Goal: Task Accomplishment & Management: Manage account settings

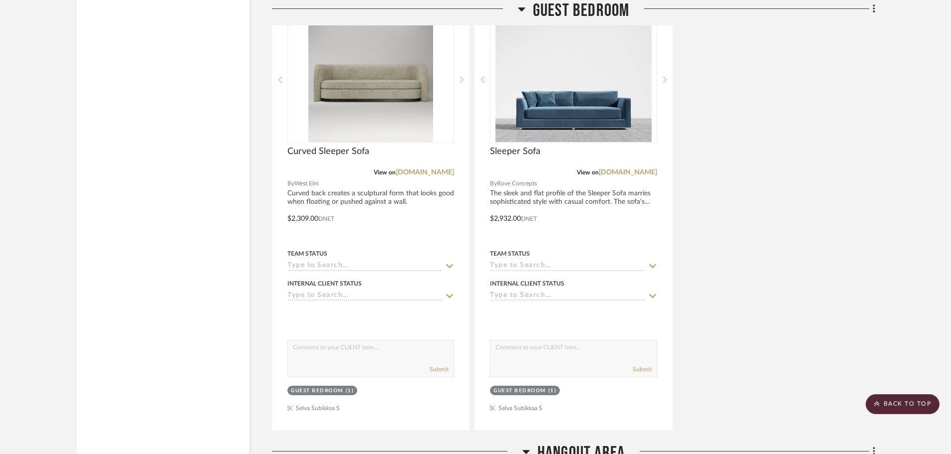
scroll to position [2594, 0]
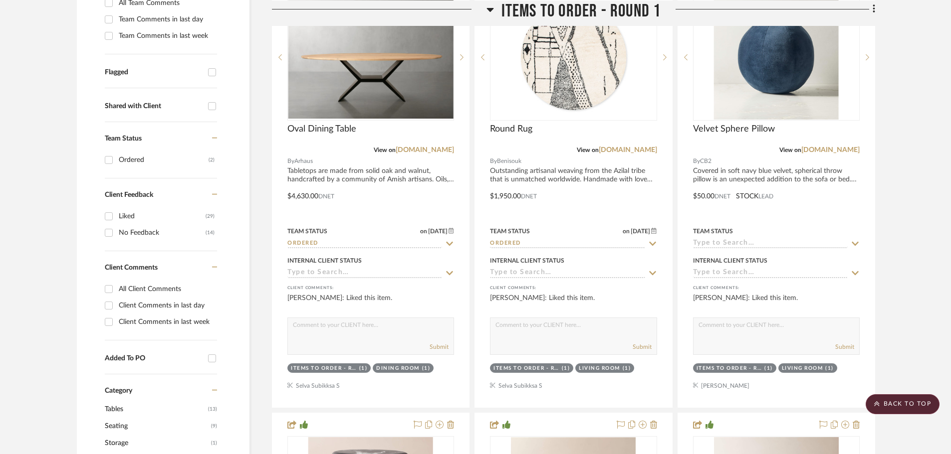
scroll to position [224, 0]
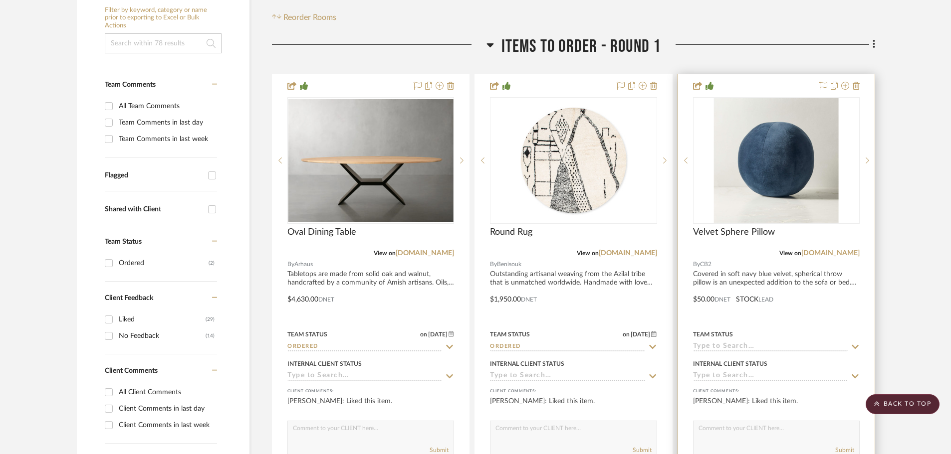
click at [746, 343] on input at bounding box center [770, 347] width 155 height 9
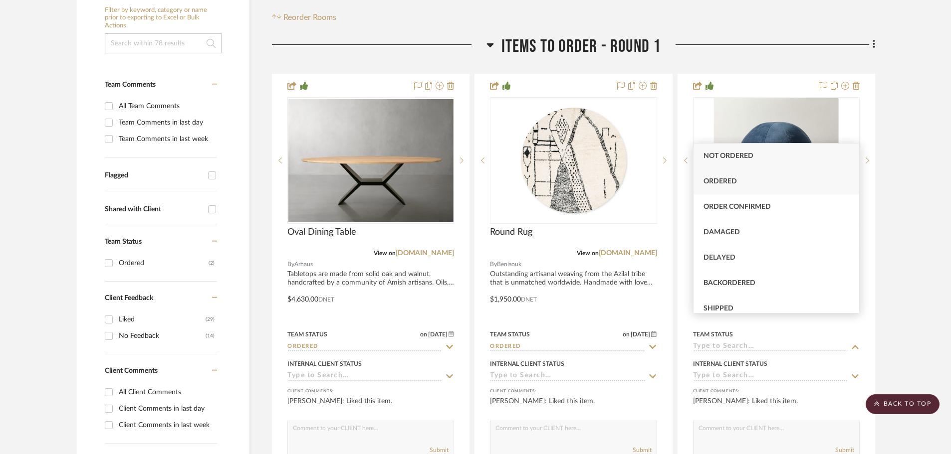
click at [731, 182] on span "Ordered" at bounding box center [719, 181] width 33 height 7
type input "[DATE]"
type input "Ordered"
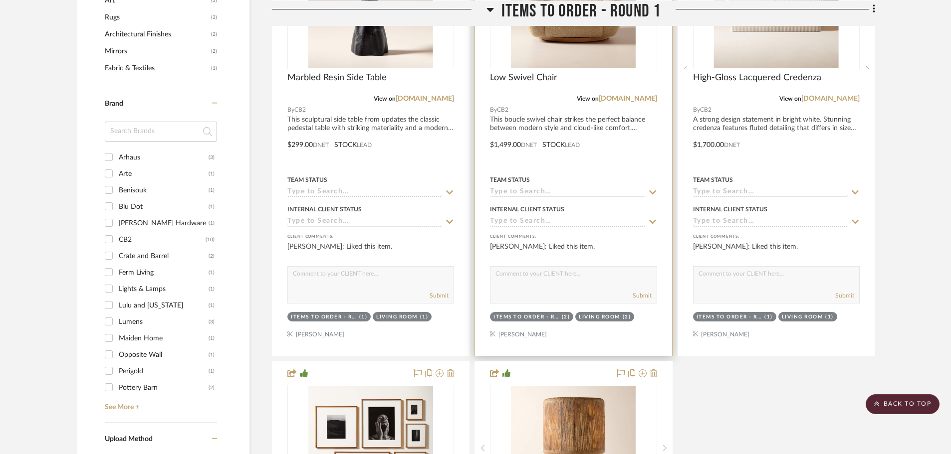
scroll to position [823, 0]
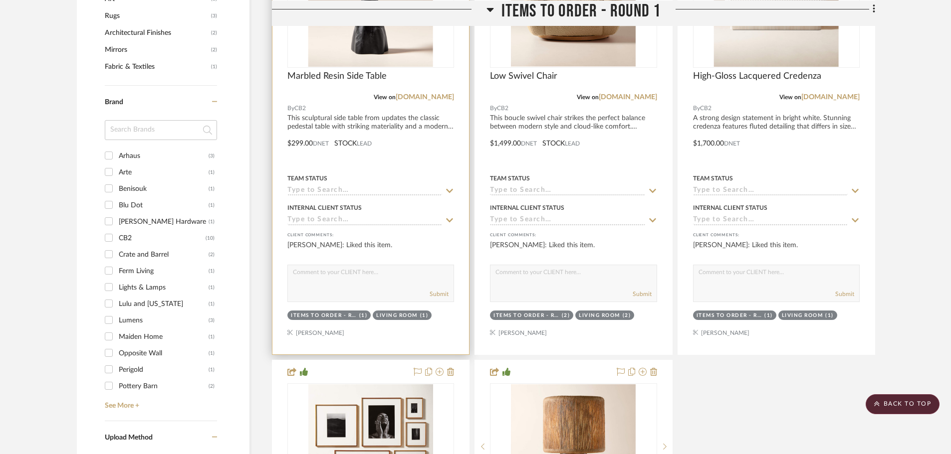
click at [308, 187] on input at bounding box center [364, 191] width 155 height 9
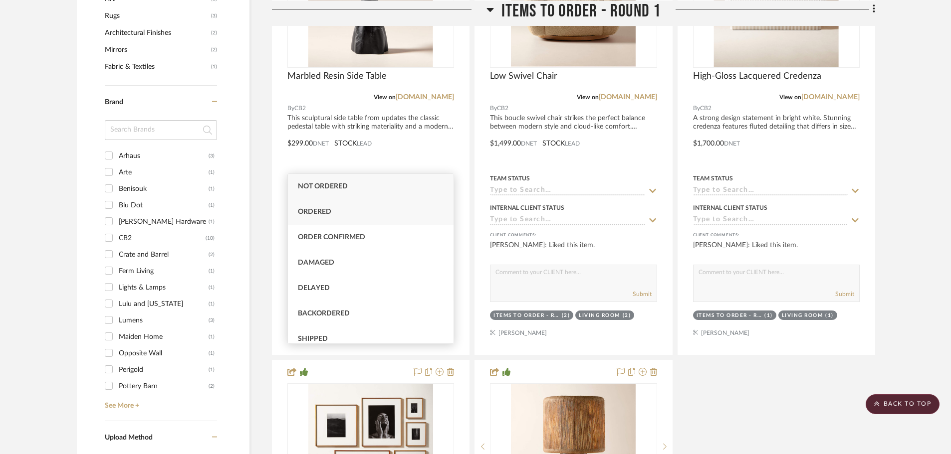
click at [307, 212] on span "Ordered" at bounding box center [314, 212] width 33 height 7
type input "[DATE]"
type input "Ordered"
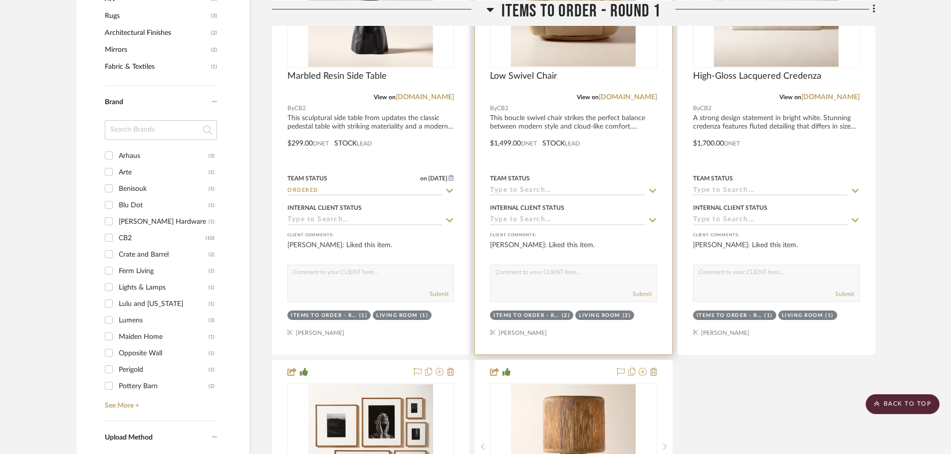
click at [546, 187] on input at bounding box center [567, 191] width 155 height 9
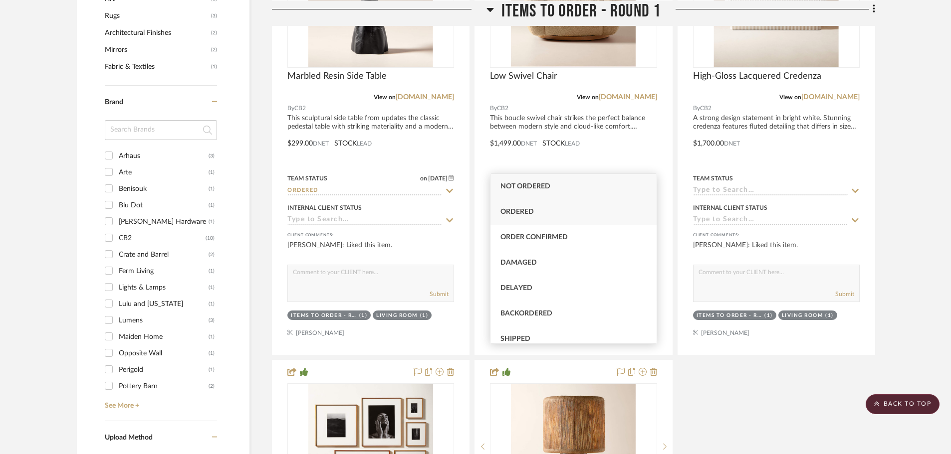
click at [524, 214] on span "Ordered" at bounding box center [516, 212] width 33 height 7
type input "[DATE]"
type input "Ordered"
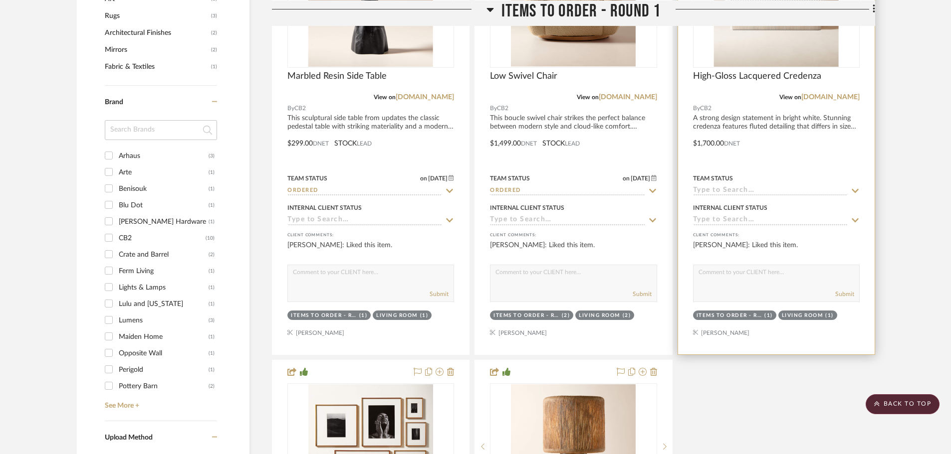
click at [753, 187] on input at bounding box center [770, 191] width 155 height 9
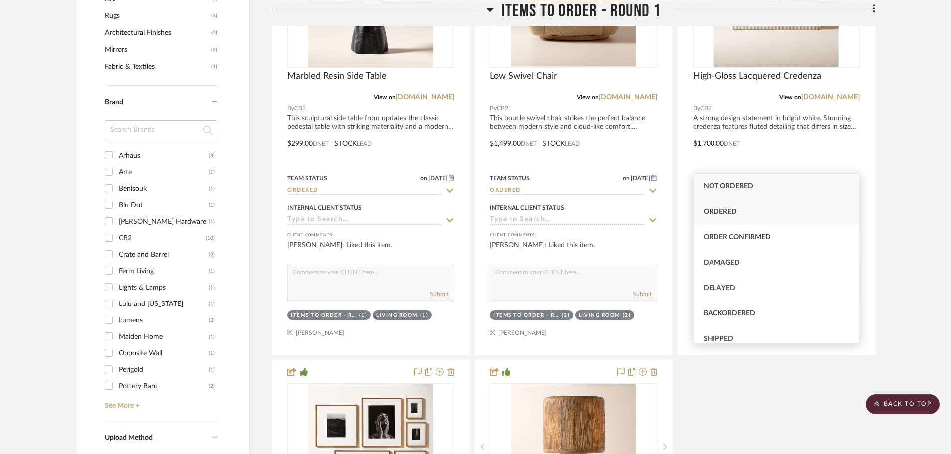
click at [735, 214] on span "Ordered" at bounding box center [719, 212] width 33 height 7
type input "[DATE]"
type input "Ordered"
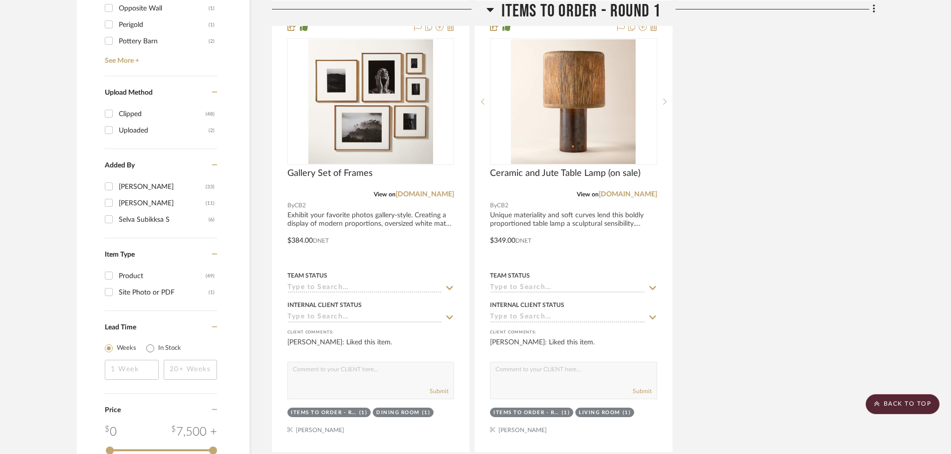
scroll to position [1222, 0]
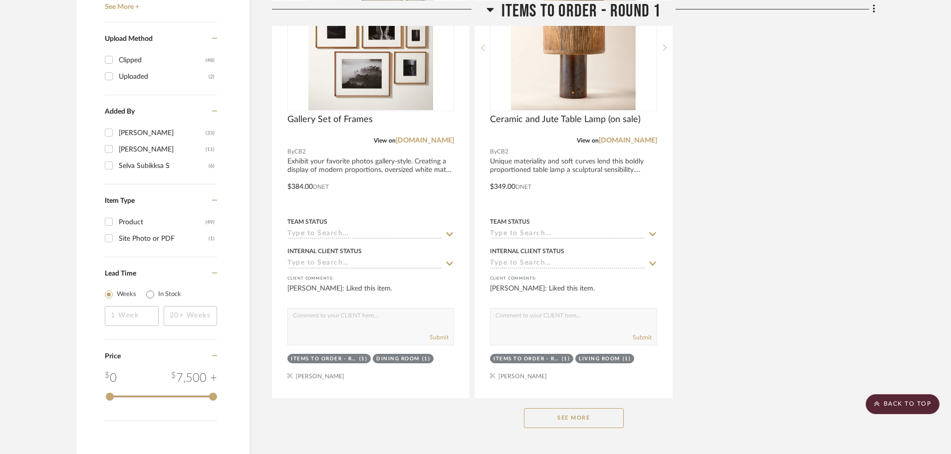
click at [584, 409] on button "See More" at bounding box center [574, 419] width 100 height 20
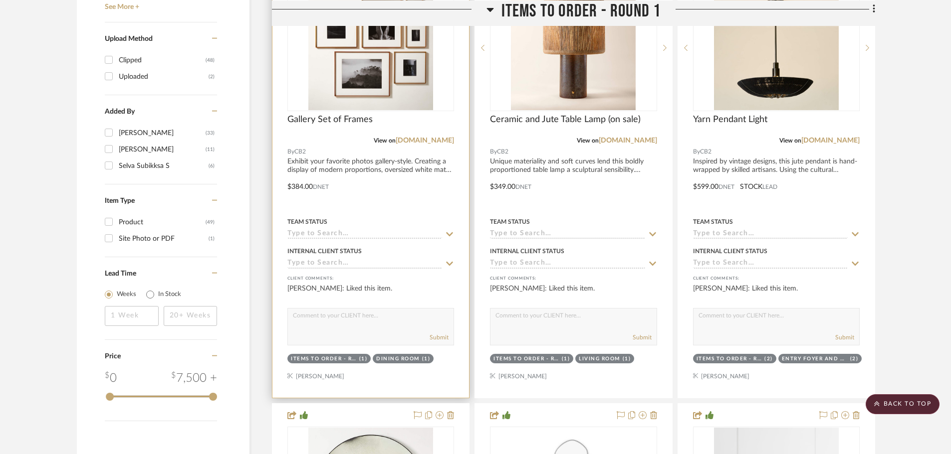
click at [339, 230] on input at bounding box center [364, 234] width 155 height 9
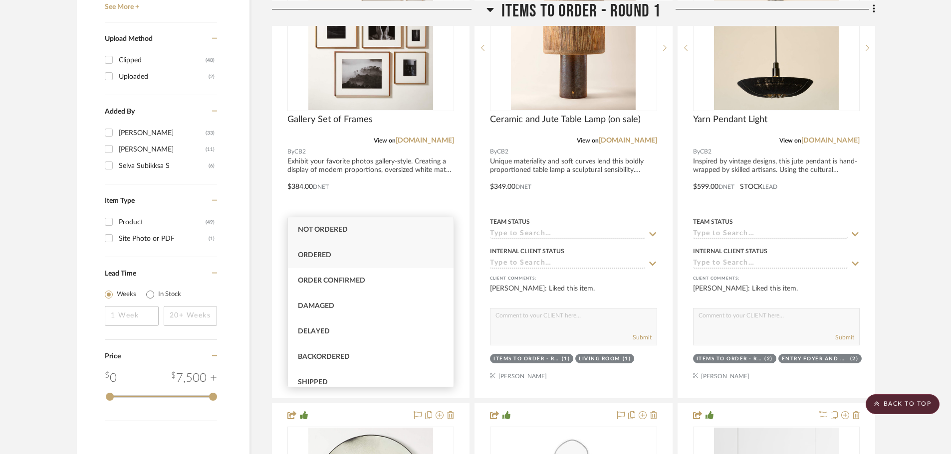
click at [315, 252] on span "Ordered" at bounding box center [314, 255] width 33 height 7
type input "[DATE]"
type input "Ordered"
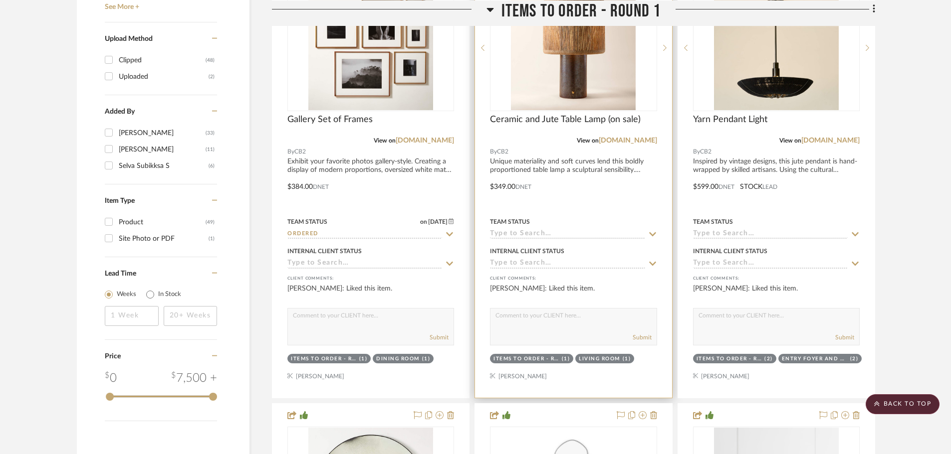
click at [581, 230] on input at bounding box center [567, 234] width 155 height 9
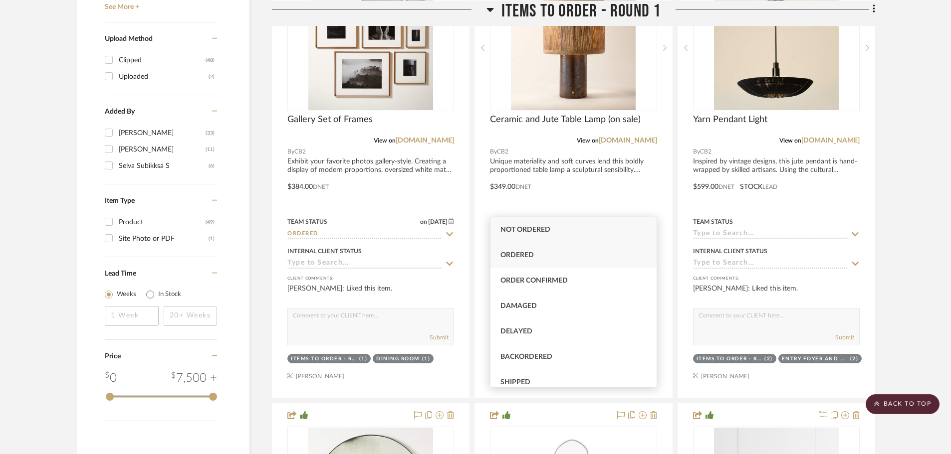
click at [510, 253] on span "Ordered" at bounding box center [516, 255] width 33 height 7
type input "[DATE]"
type input "Ordered"
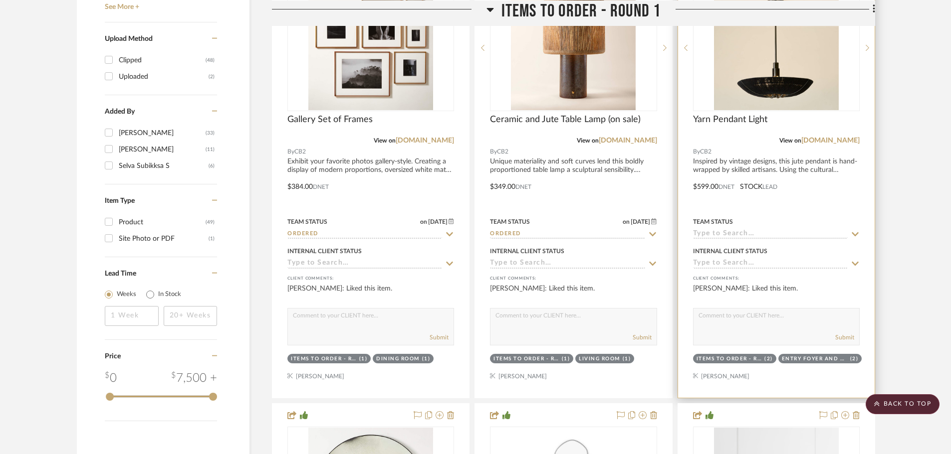
click at [760, 230] on input at bounding box center [770, 234] width 155 height 9
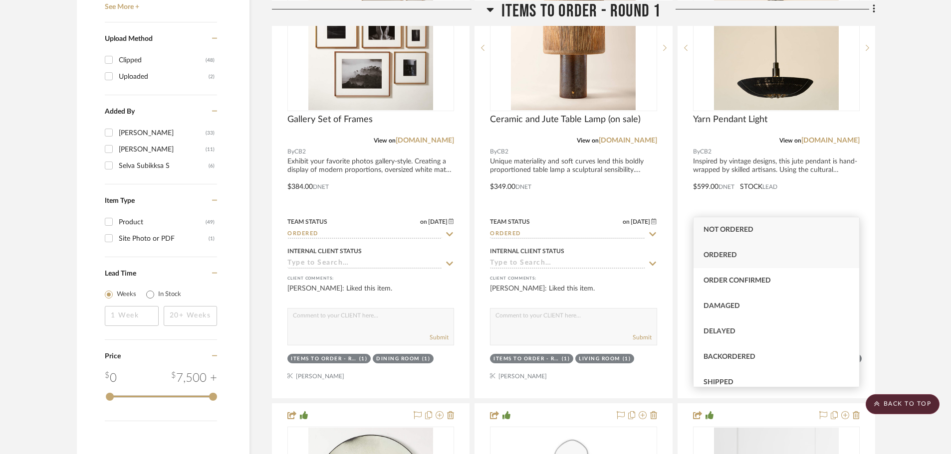
click at [719, 254] on span "Ordered" at bounding box center [719, 255] width 33 height 7
type input "[DATE]"
type input "Ordered"
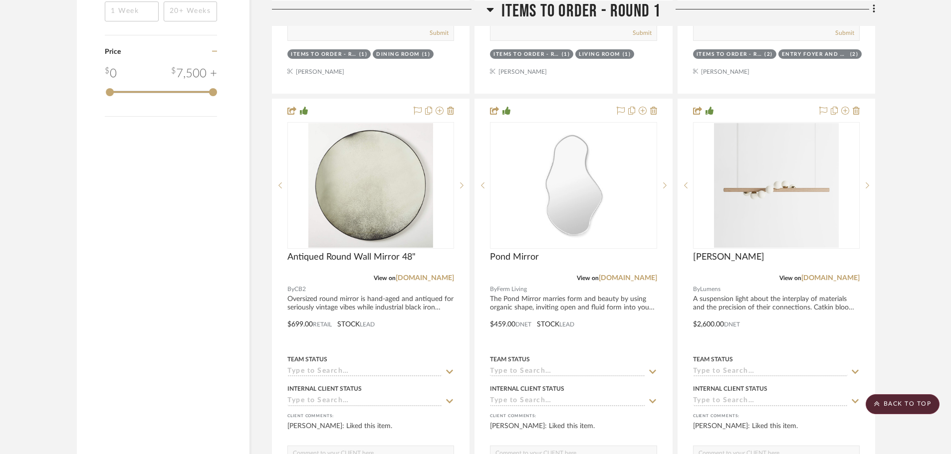
scroll to position [1621, 0]
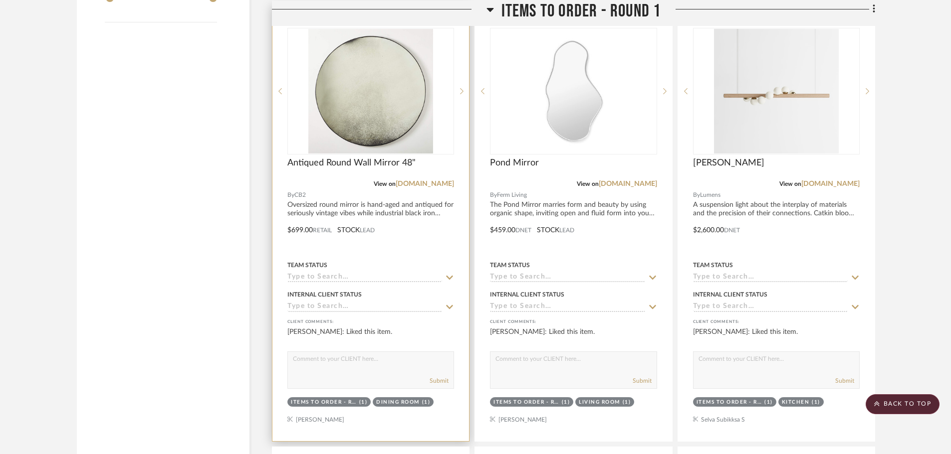
click at [325, 273] on input at bounding box center [364, 277] width 155 height 9
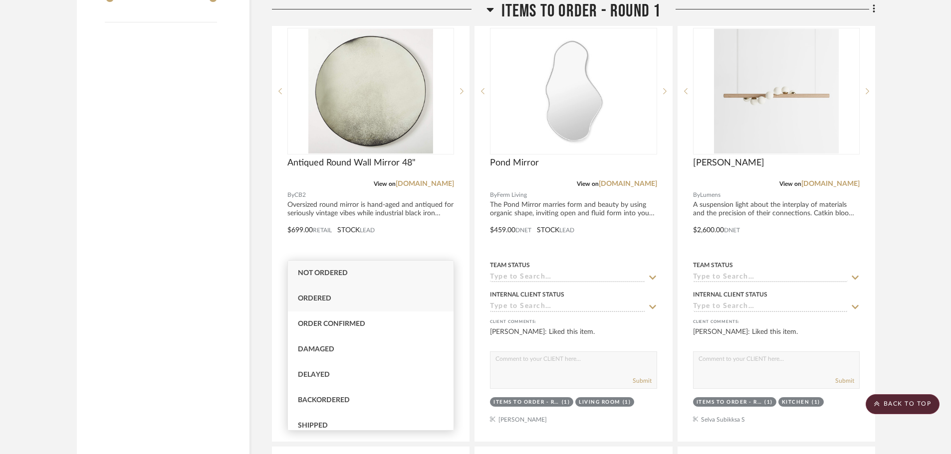
click at [311, 295] on div "Ordered" at bounding box center [371, 298] width 166 height 25
type input "[DATE]"
type input "Ordered"
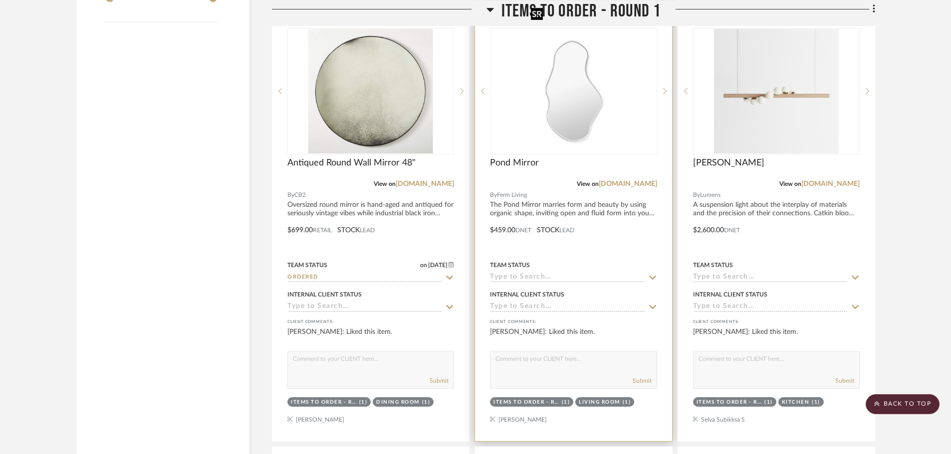
click at [586, 101] on img "0" at bounding box center [574, 91] width 94 height 125
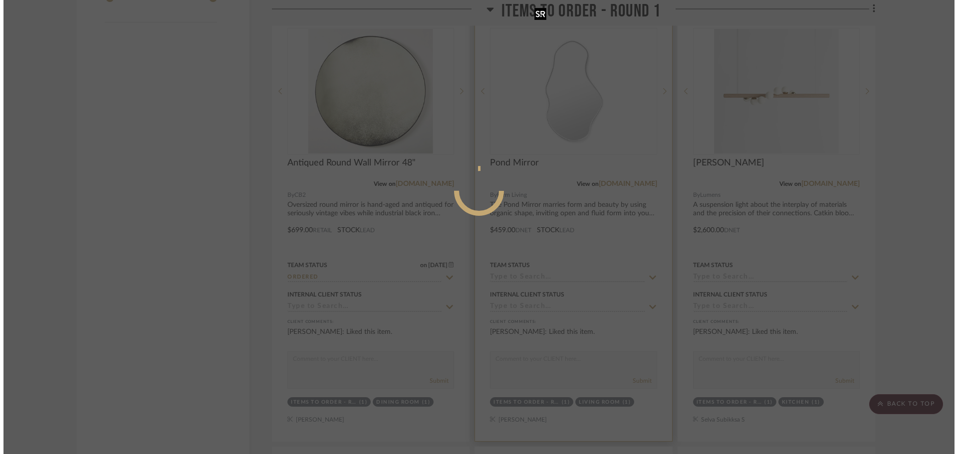
scroll to position [0, 0]
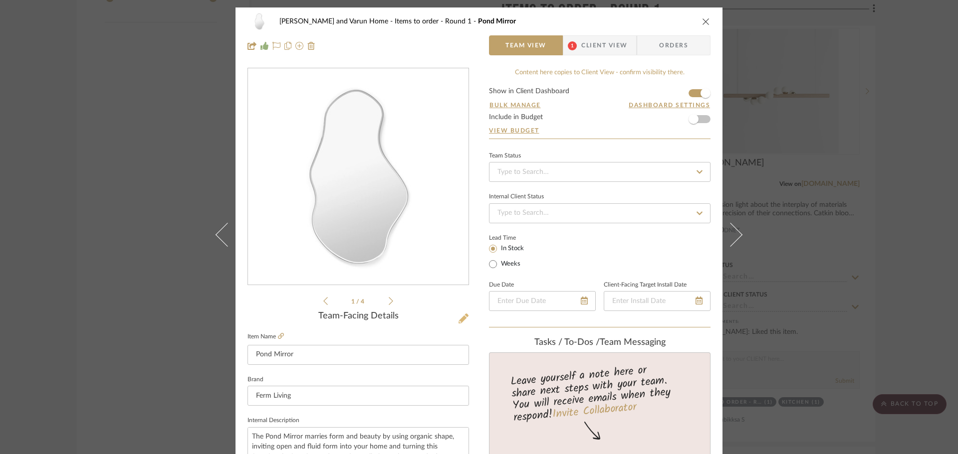
click at [464, 320] on icon at bounding box center [463, 319] width 10 height 10
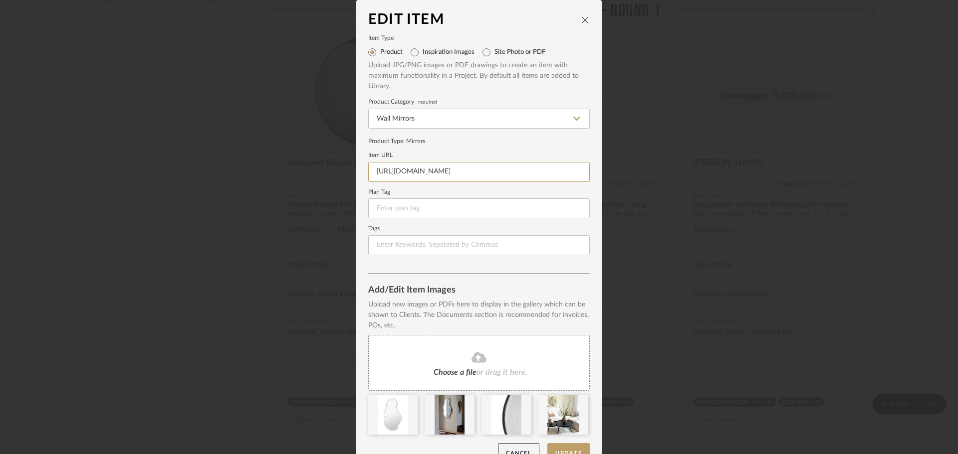
drag, startPoint x: 372, startPoint y: 171, endPoint x: 590, endPoint y: 182, distance: 217.8
click at [590, 182] on dialog-content "Edit Item Item Type Product Inspiration Images Site Photo or PDF Upload JPG/PNG…" at bounding box center [478, 237] width 245 height 475
paste input "[URL][DOMAIN_NAME]"
type input "[URL][DOMAIN_NAME]"
click at [466, 137] on div "Product Type : Mirrors" at bounding box center [479, 141] width 222 height 9
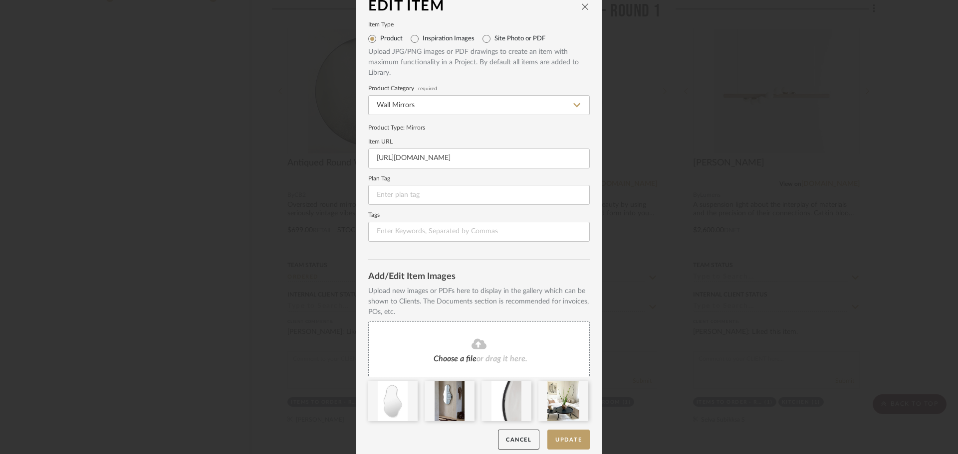
scroll to position [21, 0]
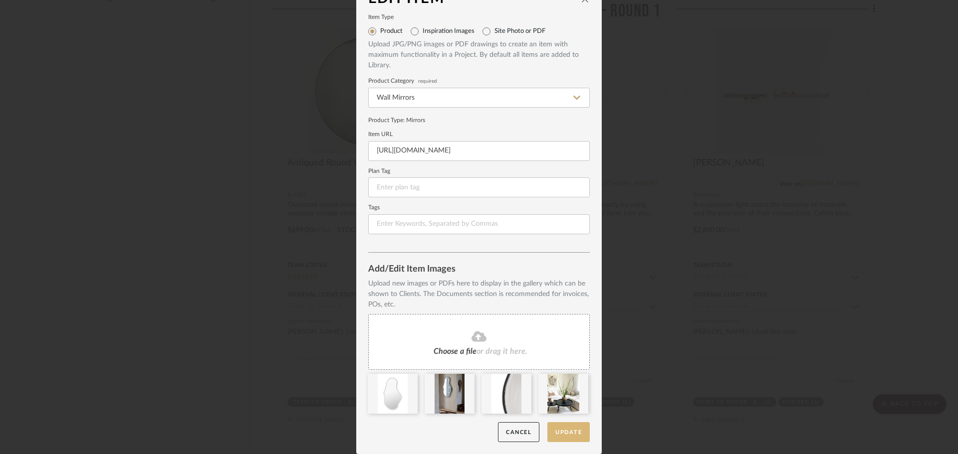
click at [556, 432] on button "Update" at bounding box center [568, 433] width 42 height 20
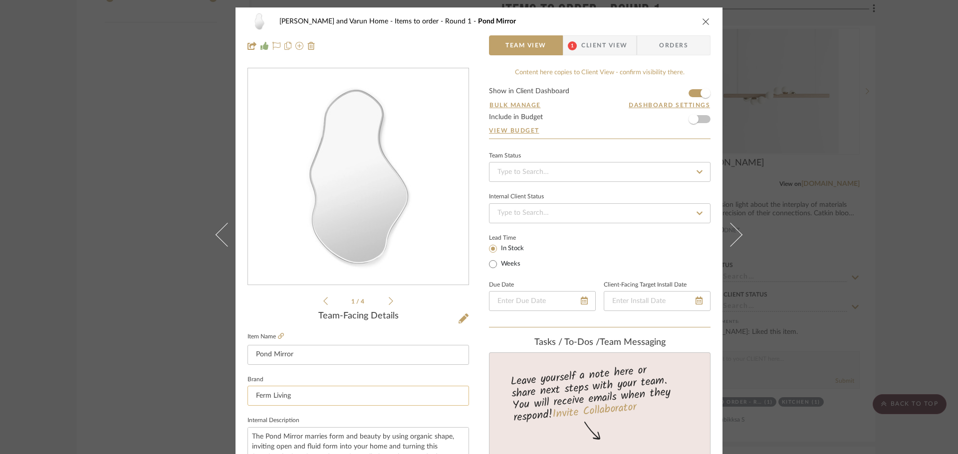
click at [299, 389] on input "Ferm Living" at bounding box center [358, 396] width 222 height 20
type input "F"
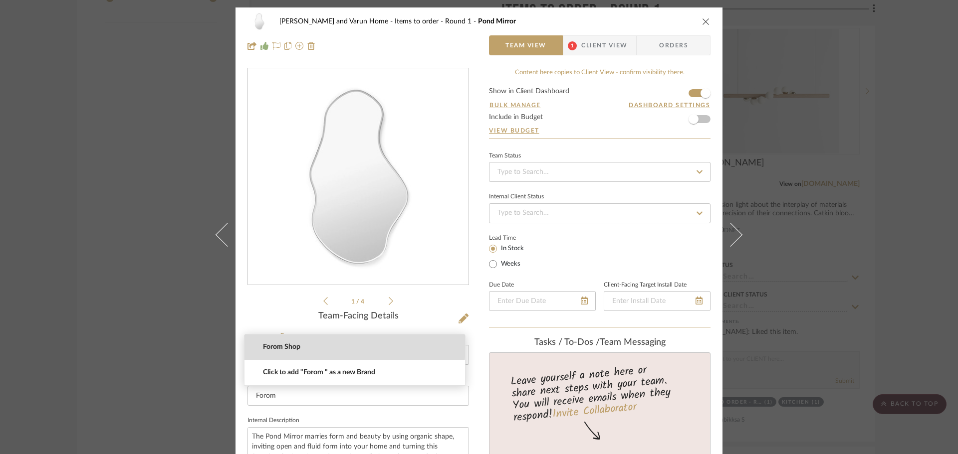
click at [280, 345] on span "Forom Shop" at bounding box center [359, 347] width 192 height 8
type input "Forom Shop"
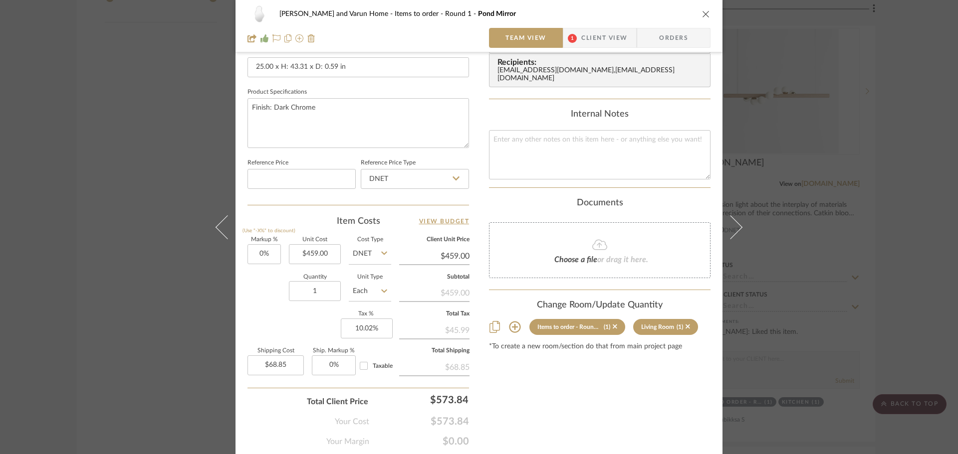
scroll to position [474, 0]
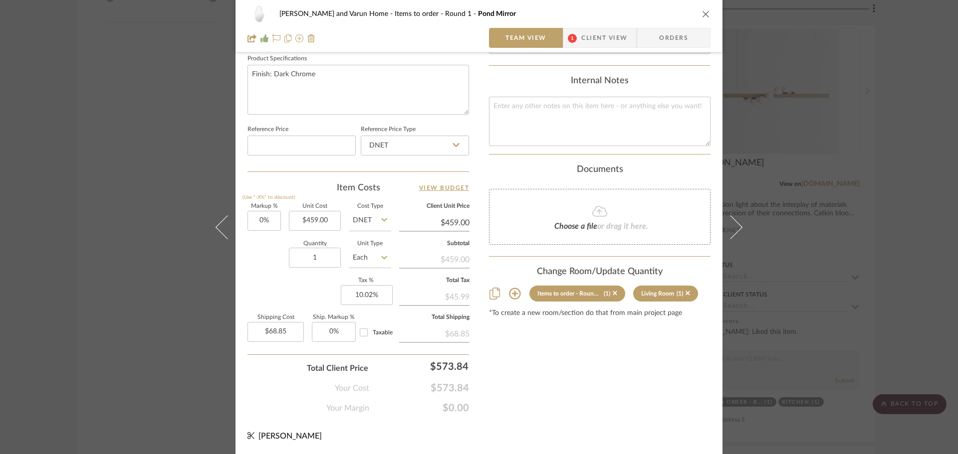
click at [575, 361] on div "Content here copies to Client View - confirm visibility there. Show in Client D…" at bounding box center [600, 3] width 222 height 821
click at [939, 192] on div "[PERSON_NAME] and Varun Home Items to order - Round 1 Pond Mirror Team View 1 C…" at bounding box center [479, 227] width 958 height 454
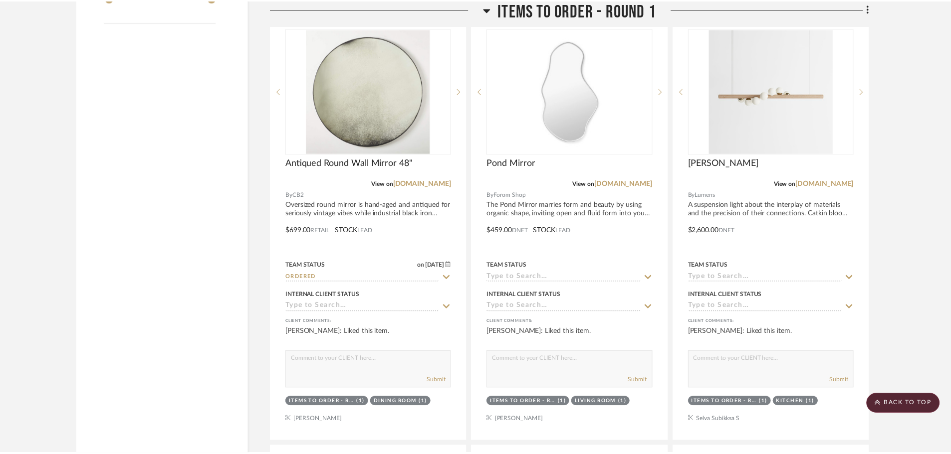
scroll to position [1621, 0]
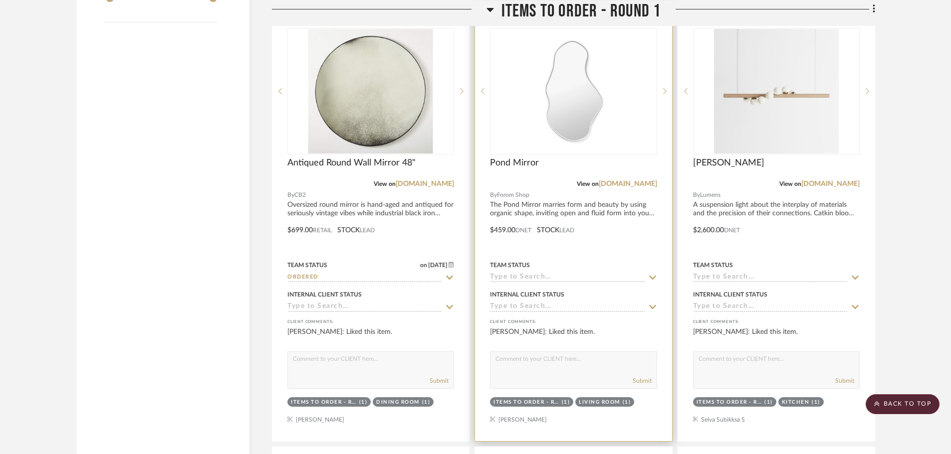
click at [652, 274] on icon at bounding box center [652, 278] width 9 height 8
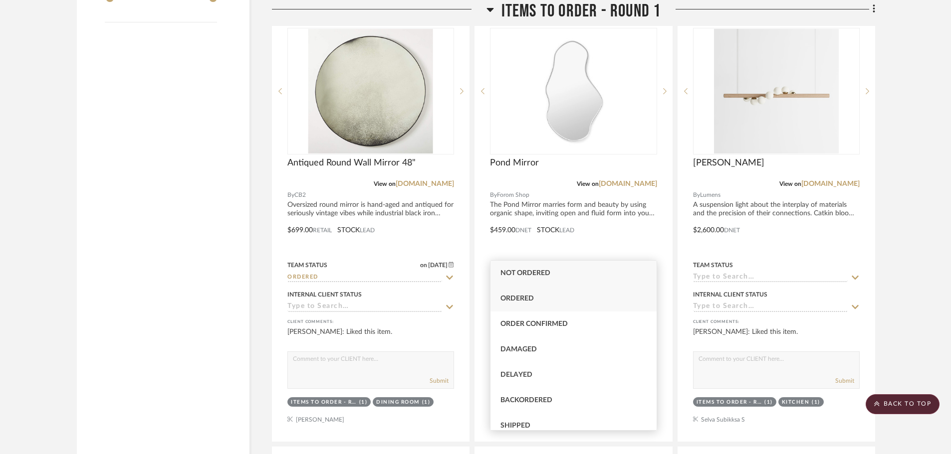
click at [539, 299] on div "Ordered" at bounding box center [573, 298] width 166 height 25
type input "[DATE]"
type input "Ordered"
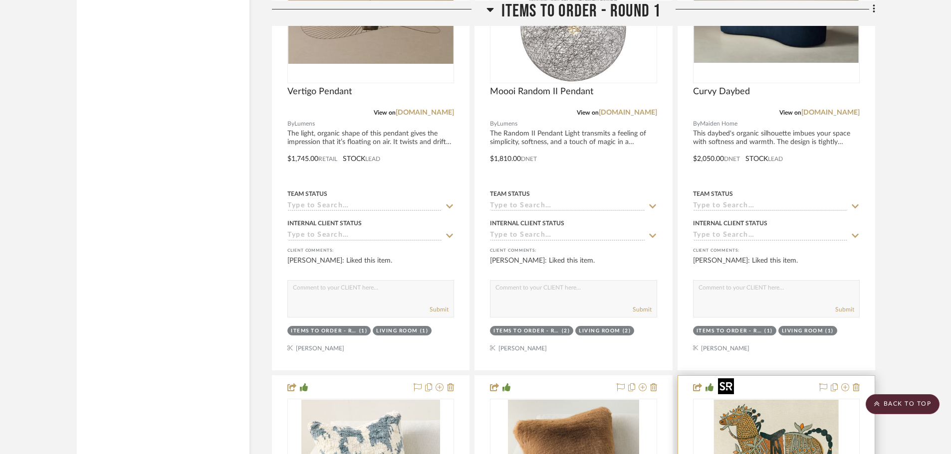
scroll to position [2120, 0]
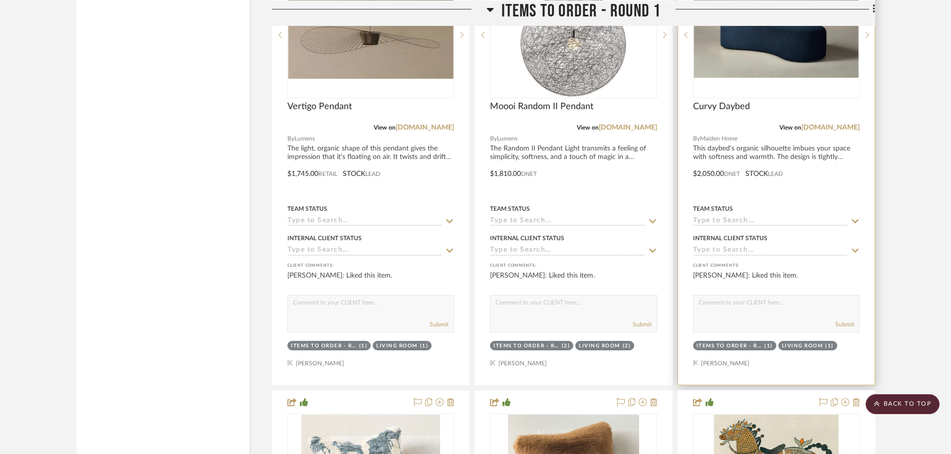
click at [856, 218] on icon at bounding box center [855, 222] width 9 height 8
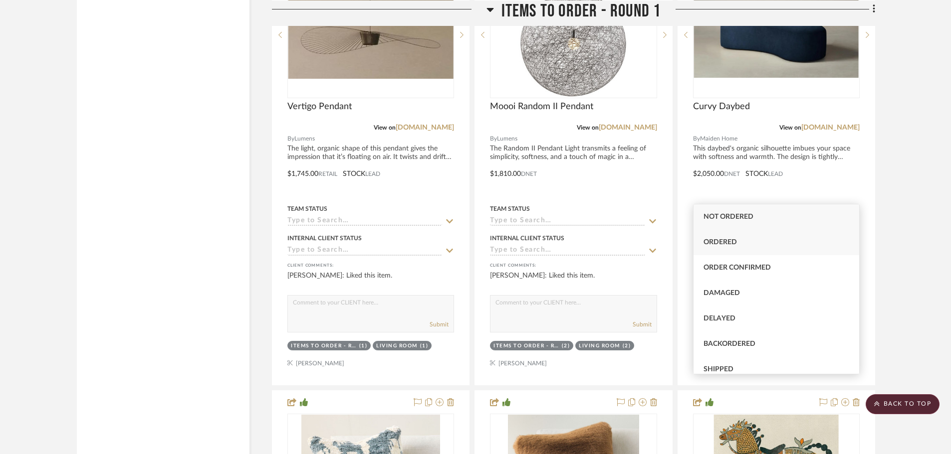
click at [723, 243] on span "Ordered" at bounding box center [719, 242] width 33 height 7
type input "[DATE]"
type input "Ordered"
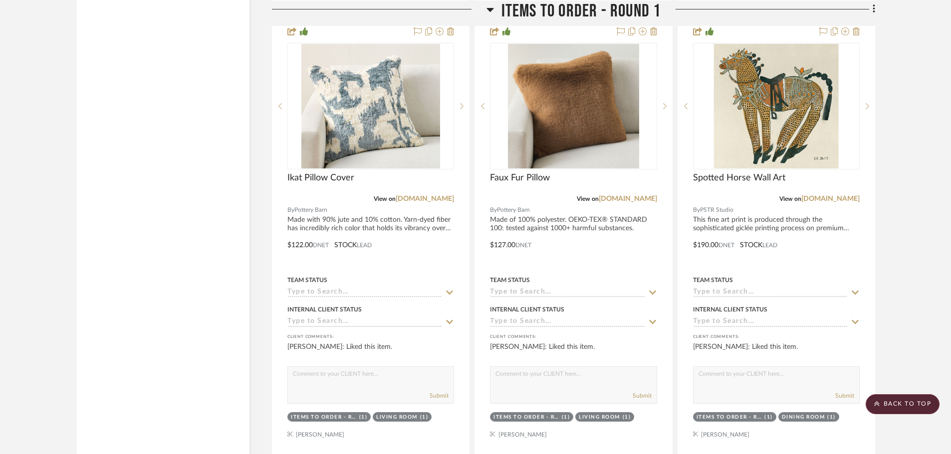
scroll to position [2569, 0]
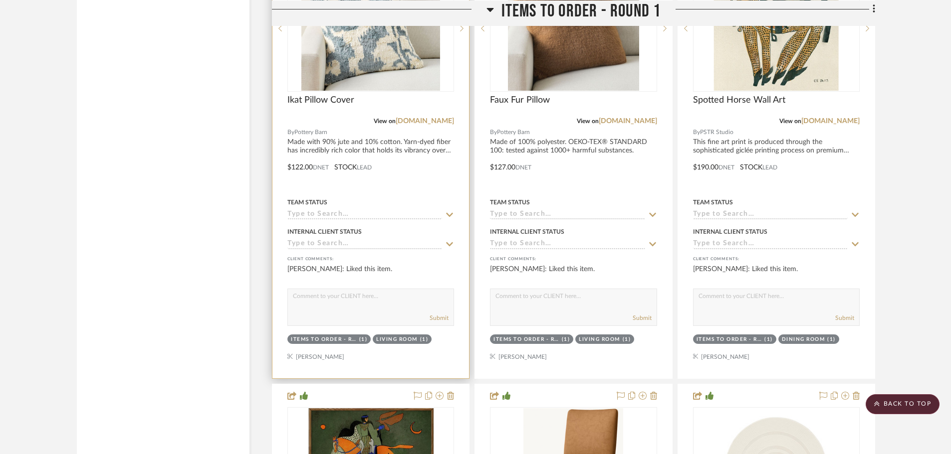
click at [447, 211] on icon at bounding box center [449, 215] width 9 height 8
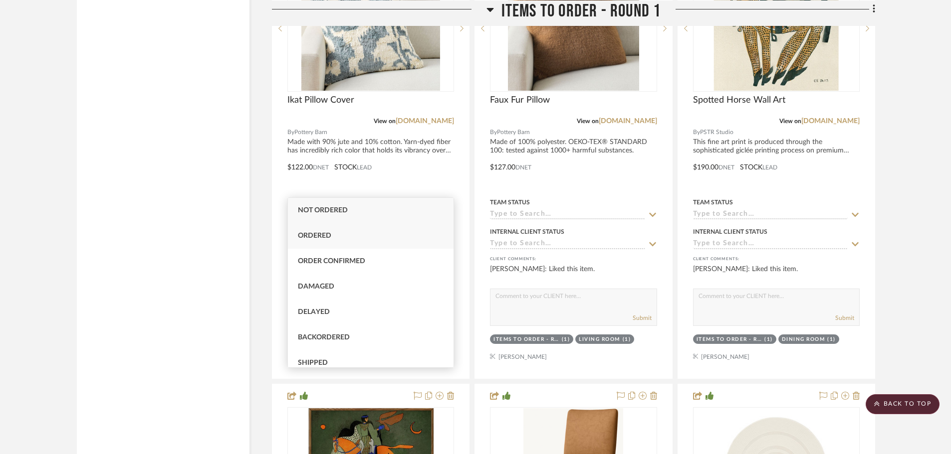
click at [311, 240] on div "Ordered" at bounding box center [371, 236] width 166 height 25
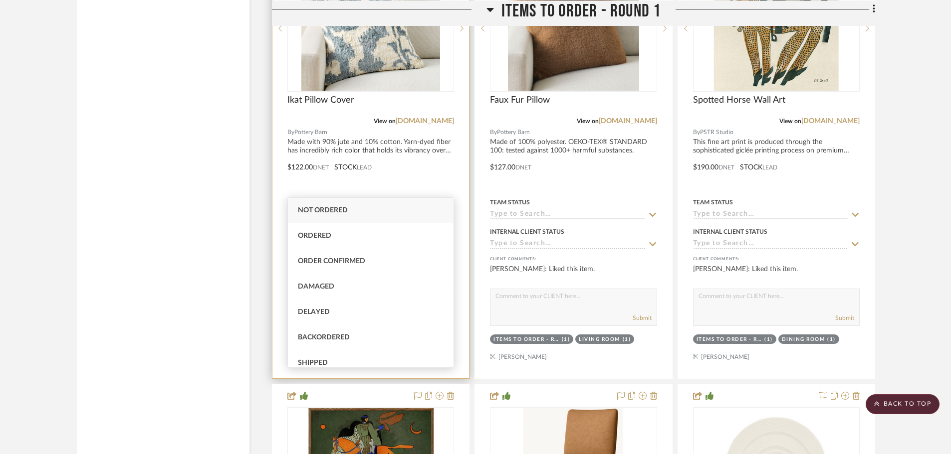
type input "[DATE]"
type input "Ordered"
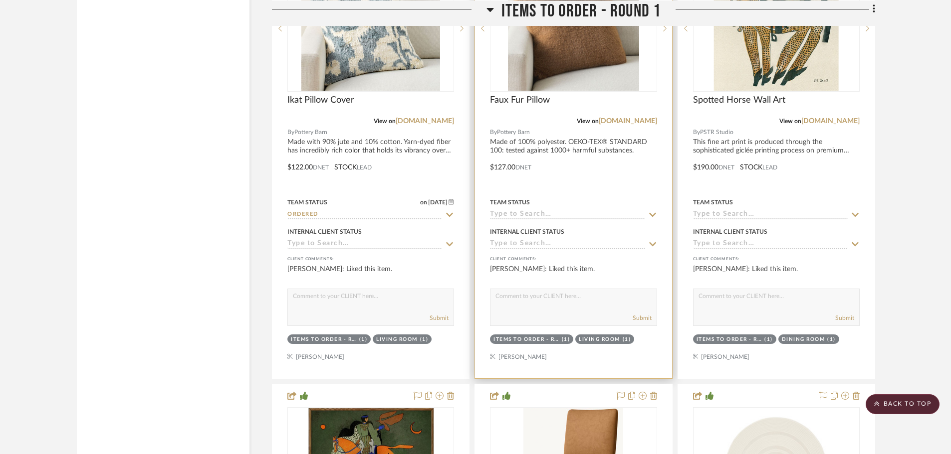
click at [652, 211] on icon at bounding box center [652, 215] width 9 height 8
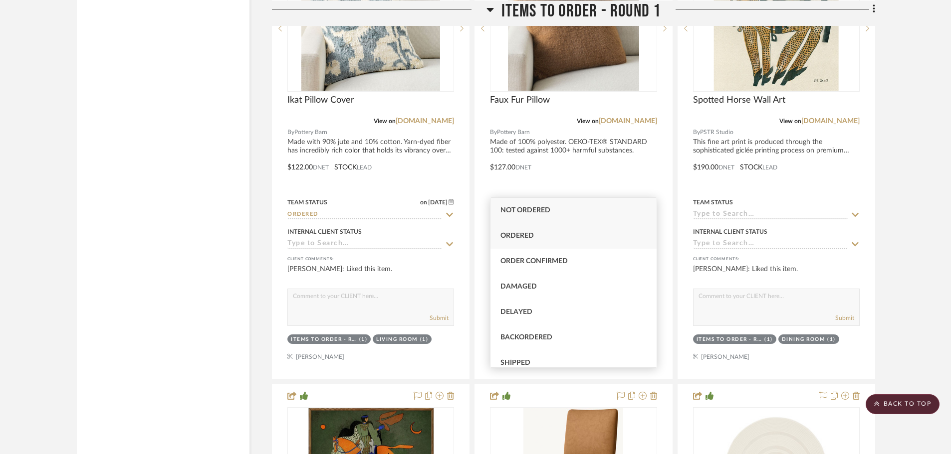
click at [527, 239] on span "Ordered" at bounding box center [516, 235] width 33 height 7
type input "[DATE]"
type input "Ordered"
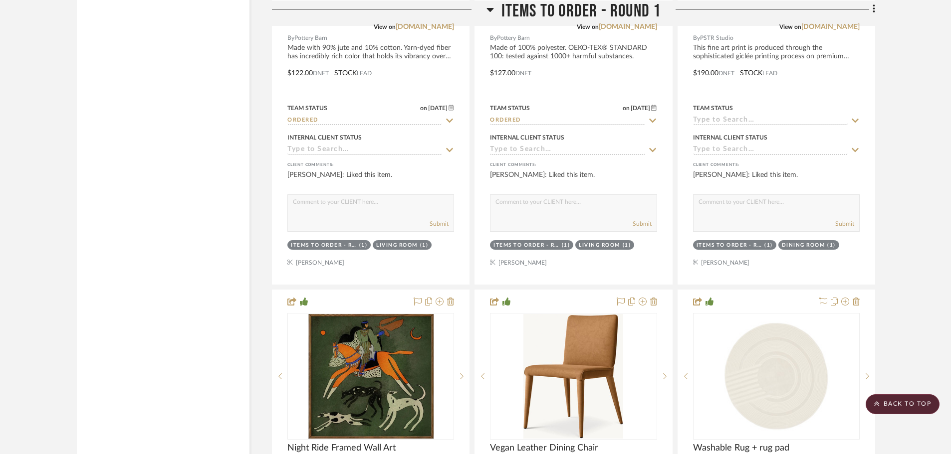
scroll to position [2669, 0]
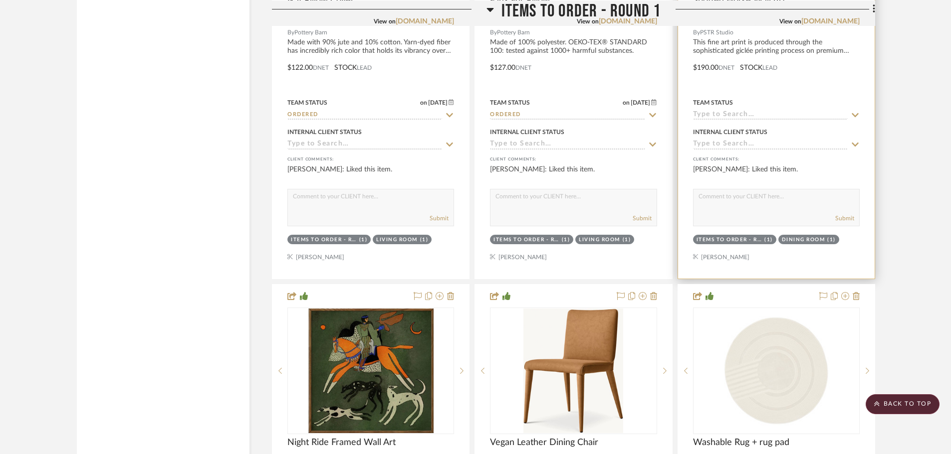
click at [857, 111] on icon at bounding box center [855, 115] width 9 height 8
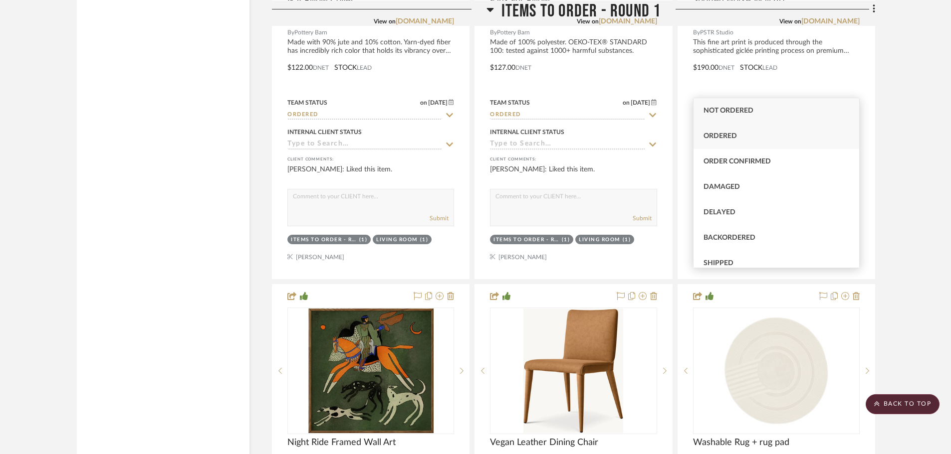
click at [708, 135] on span "Ordered" at bounding box center [719, 136] width 33 height 7
type input "[DATE]"
type input "Ordered"
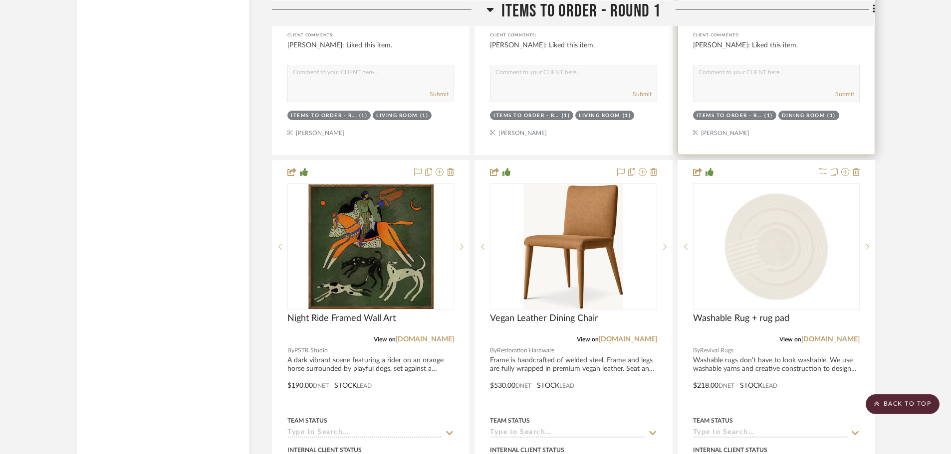
scroll to position [2868, 0]
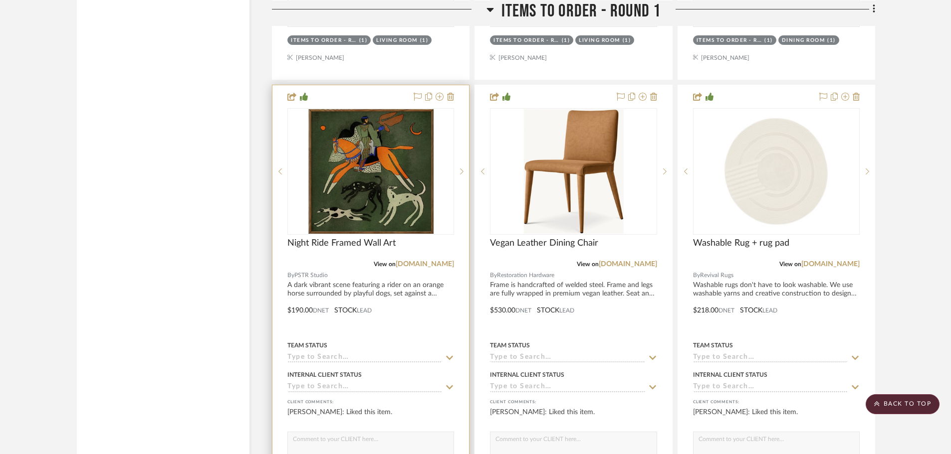
click at [450, 354] on icon at bounding box center [449, 358] width 9 height 8
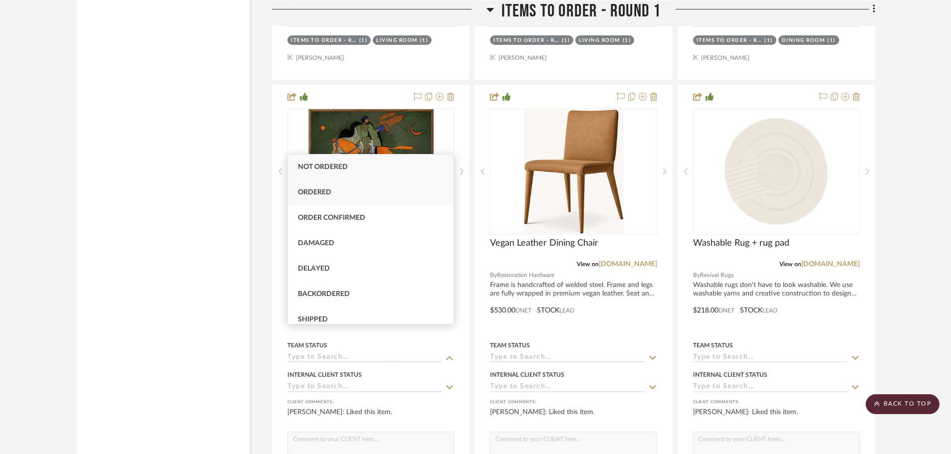
click at [309, 192] on span "Ordered" at bounding box center [314, 192] width 33 height 7
type input "[DATE]"
type input "Ordered"
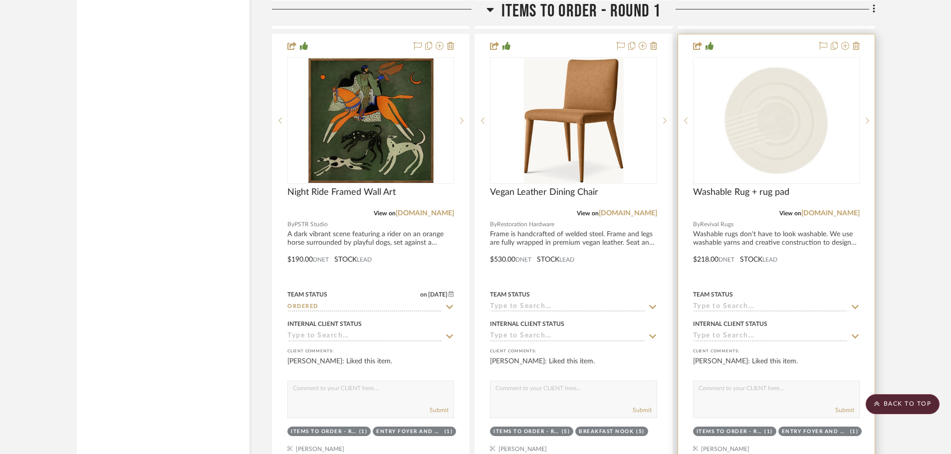
scroll to position [2968, 0]
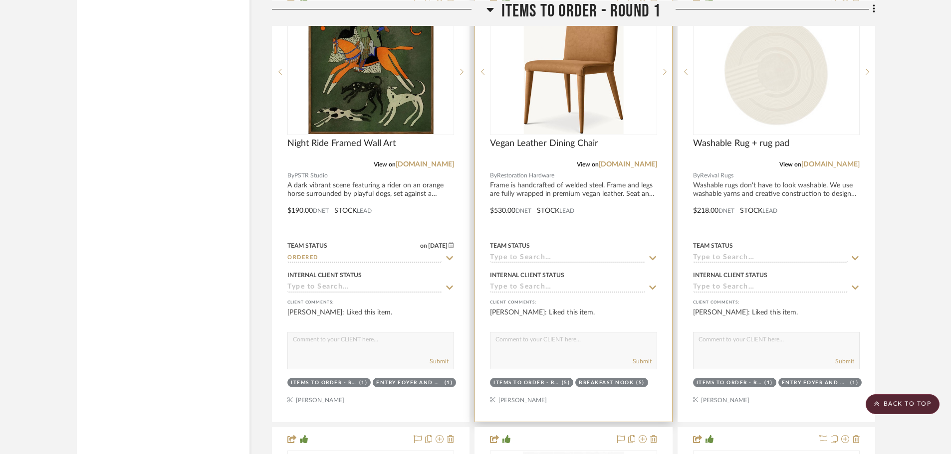
click at [652, 254] on icon at bounding box center [652, 258] width 9 height 8
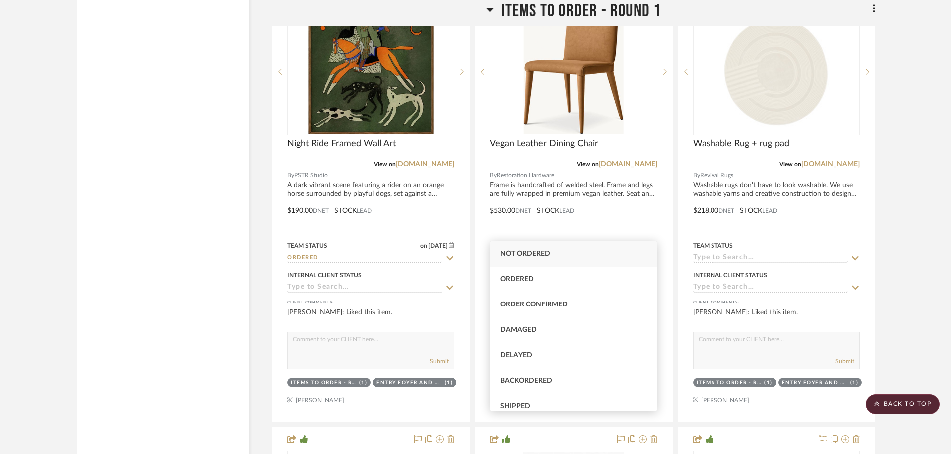
click at [494, 255] on div "Not ordered" at bounding box center [573, 253] width 166 height 25
type input "[DATE]"
type input "Not ordered"
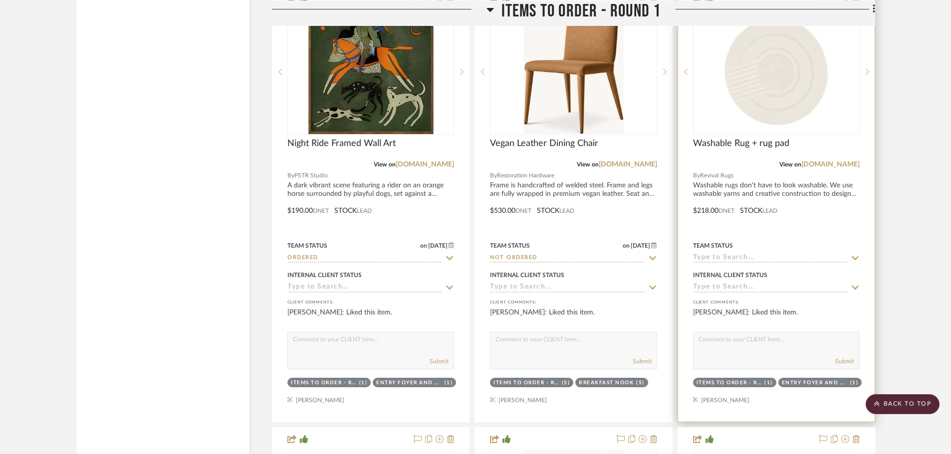
click at [849, 254] on sr-typeahead at bounding box center [776, 258] width 167 height 9
click at [856, 254] on icon at bounding box center [855, 258] width 9 height 8
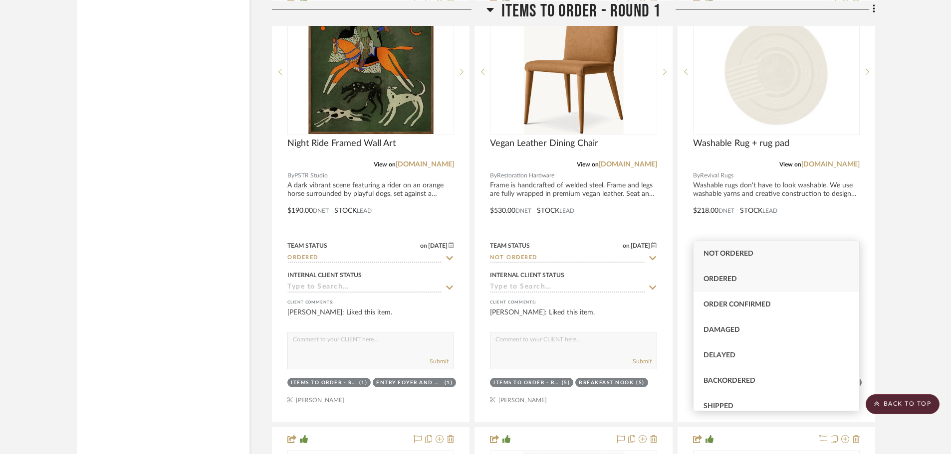
click at [722, 275] on div "Ordered" at bounding box center [776, 279] width 166 height 25
type input "[DATE]"
type input "Ordered"
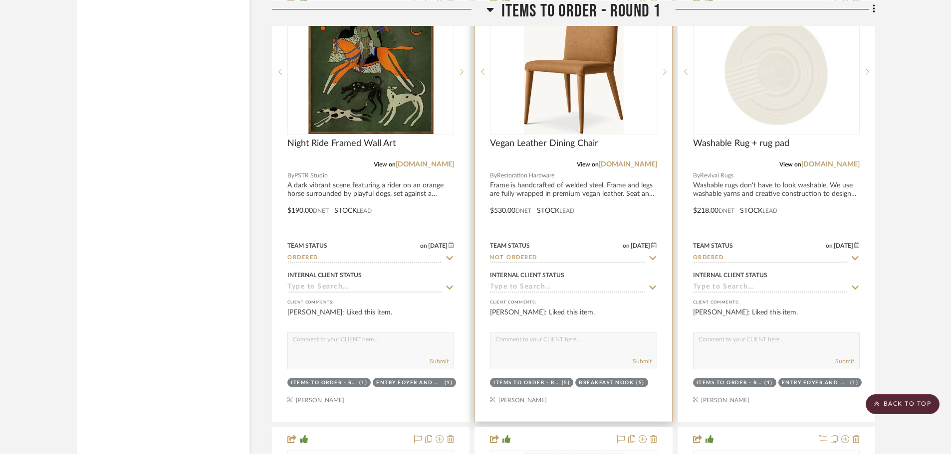
click at [651, 256] on icon at bounding box center [652, 258] width 7 height 4
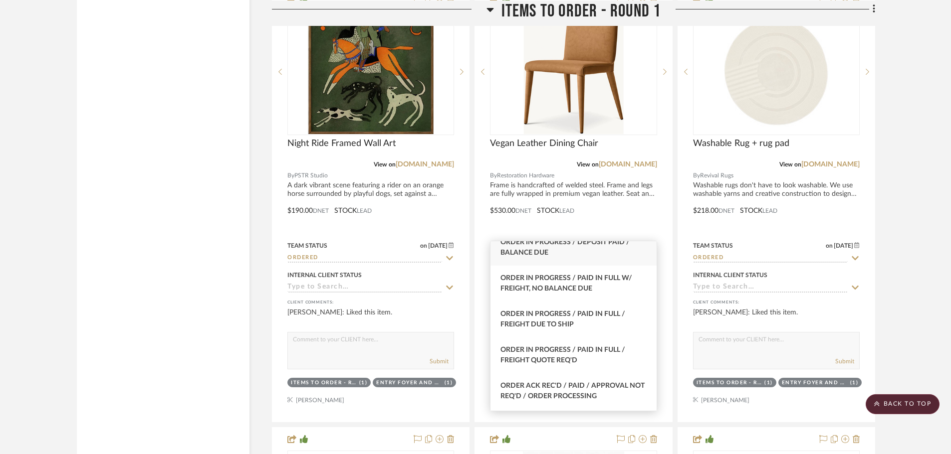
scroll to position [0, 0]
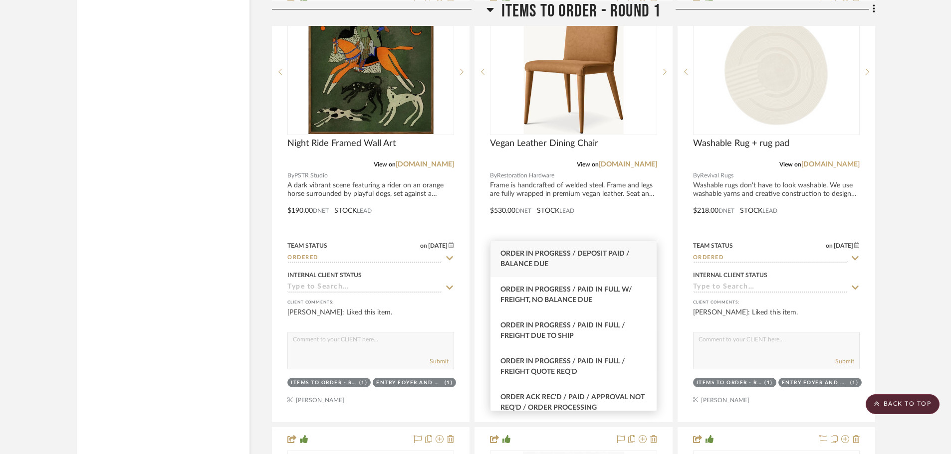
type input "paid"
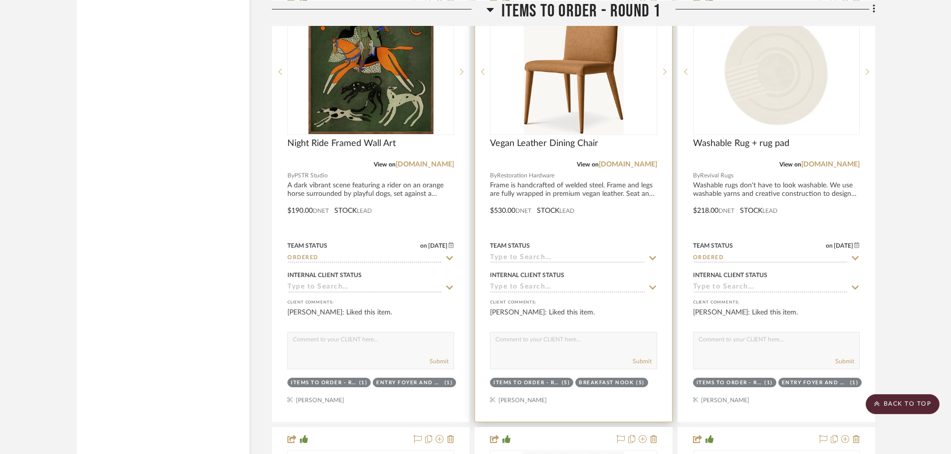
click at [505, 239] on div "Team Status [DATE]" at bounding box center [573, 251] width 167 height 24
click at [505, 254] on input at bounding box center [567, 258] width 155 height 9
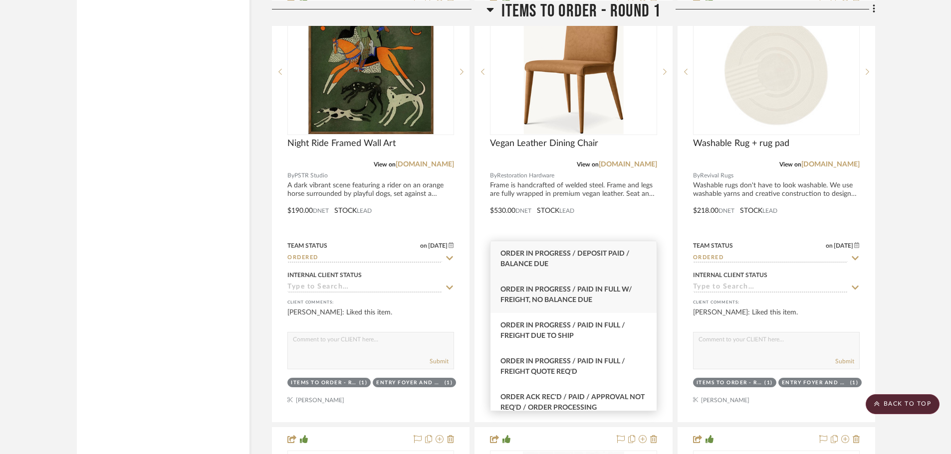
click at [519, 290] on span "Order In Progress / Paid In Full w/ Freight, No Balance due" at bounding box center [566, 294] width 132 height 17
type input "Order In Progress / Paid In Full w/ Freight, No Balance due"
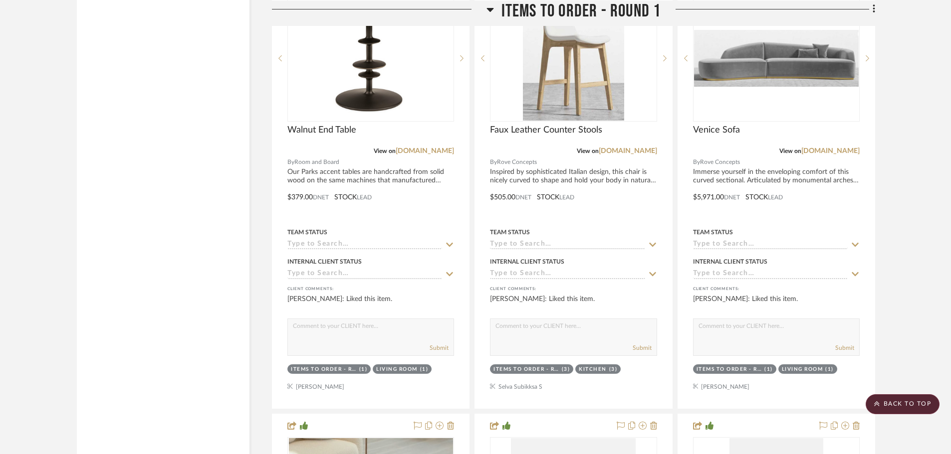
scroll to position [3467, 0]
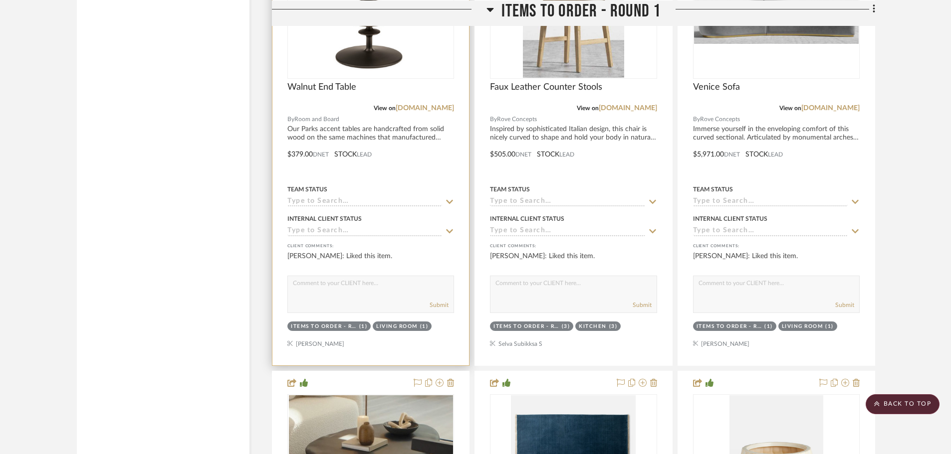
click at [450, 198] on icon at bounding box center [449, 202] width 9 height 8
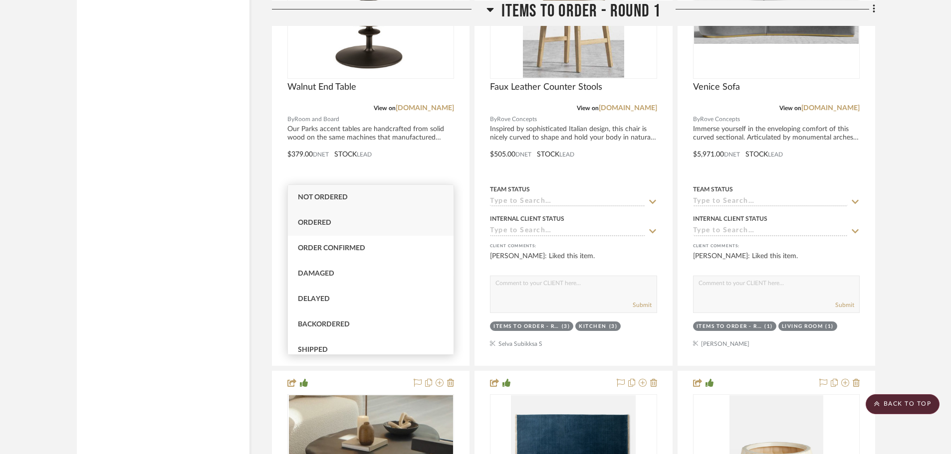
click at [318, 226] on span "Ordered" at bounding box center [314, 223] width 33 height 7
type input "[DATE]"
type input "Ordered"
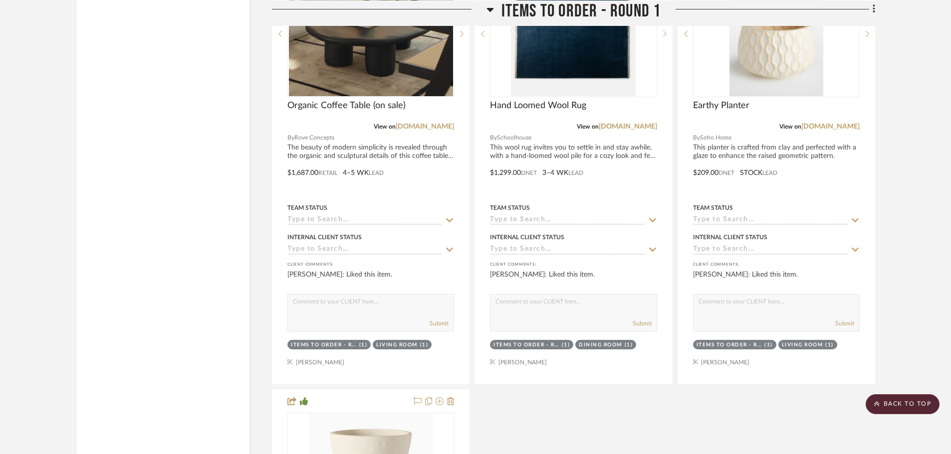
scroll to position [3966, 0]
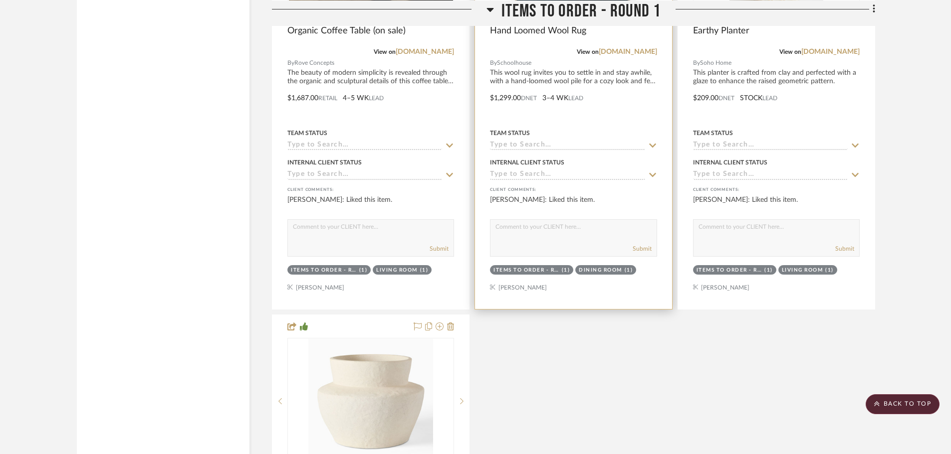
click at [651, 142] on icon at bounding box center [652, 146] width 9 height 8
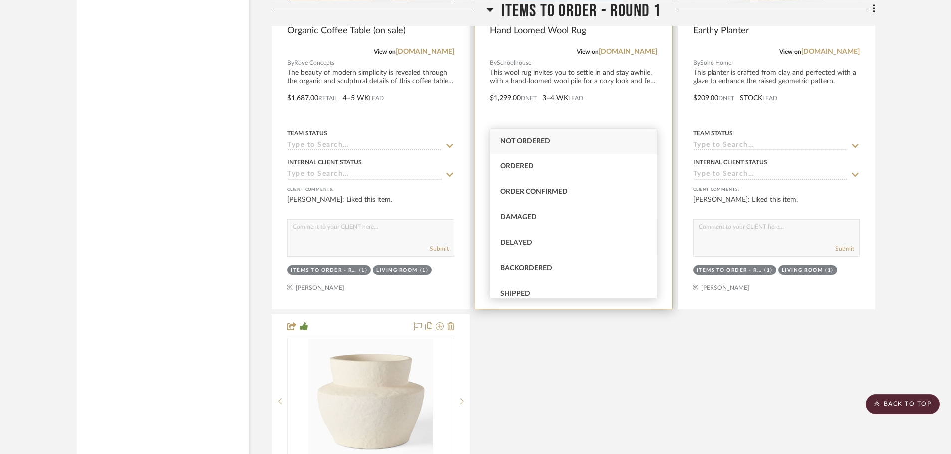
click at [506, 164] on span "Ordered" at bounding box center [516, 166] width 33 height 7
type input "[DATE]"
type input "Ordered"
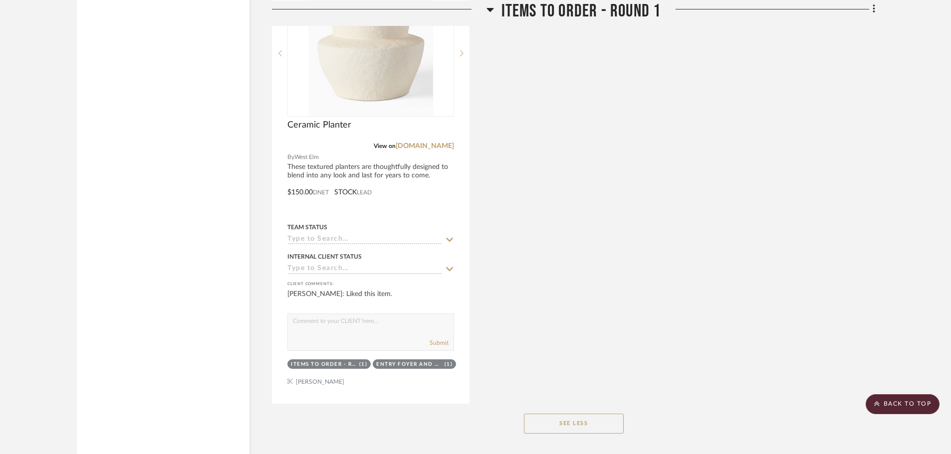
scroll to position [4315, 0]
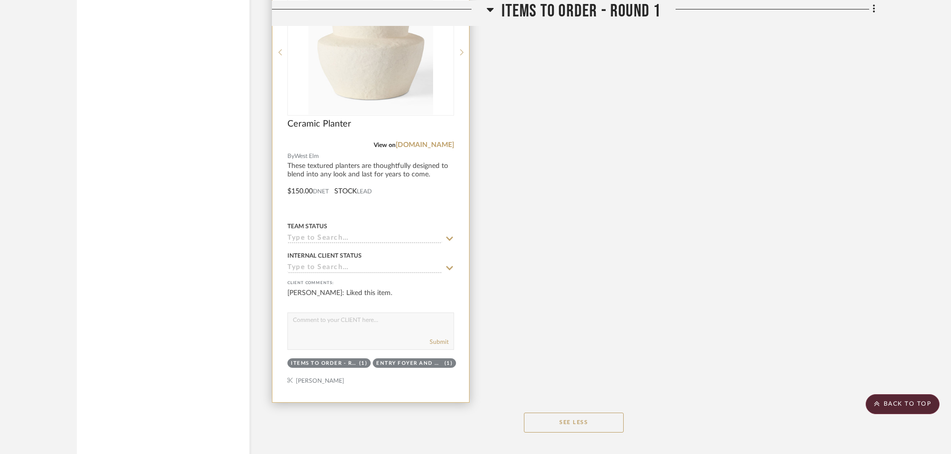
click at [449, 235] on icon at bounding box center [449, 239] width 9 height 8
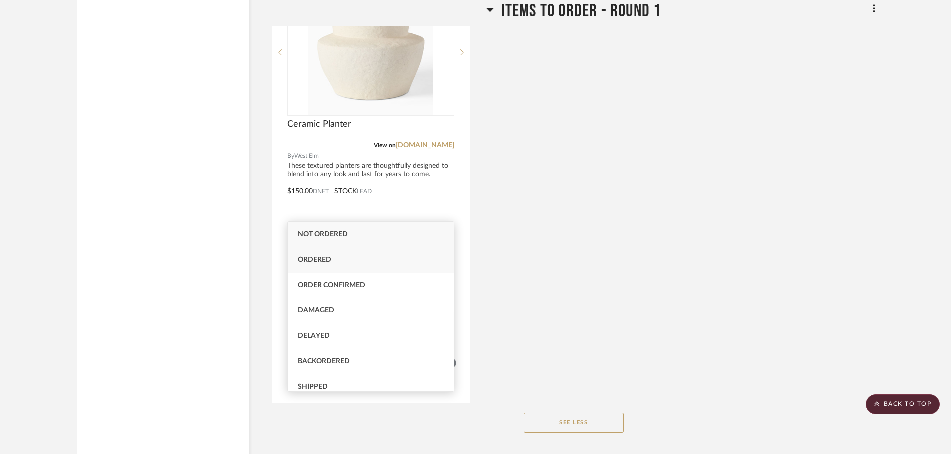
click at [301, 261] on span "Ordered" at bounding box center [314, 259] width 33 height 7
type input "[DATE]"
type input "Ordered"
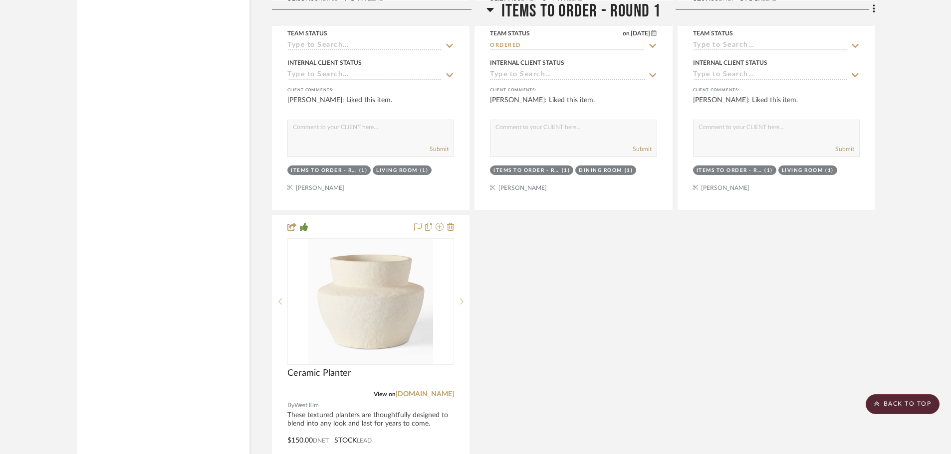
scroll to position [3766, 0]
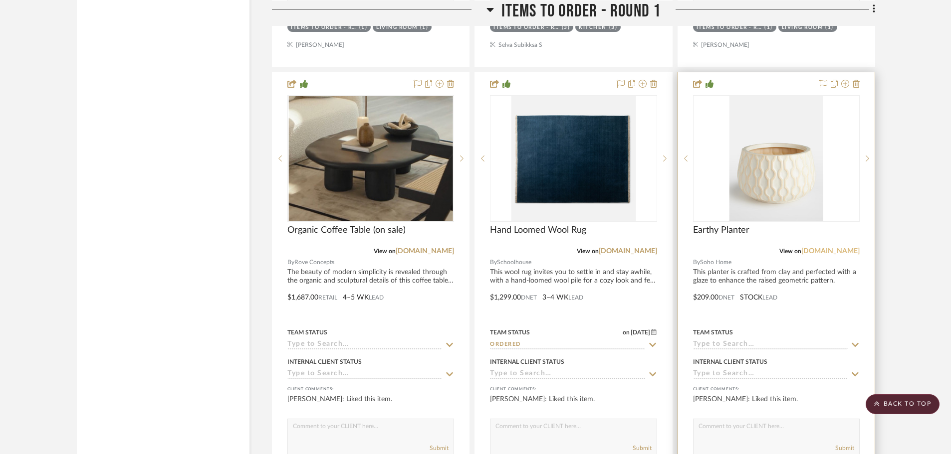
click at [833, 248] on link "[DOMAIN_NAME]" at bounding box center [830, 251] width 58 height 7
